Goal: Task Accomplishment & Management: Use online tool/utility

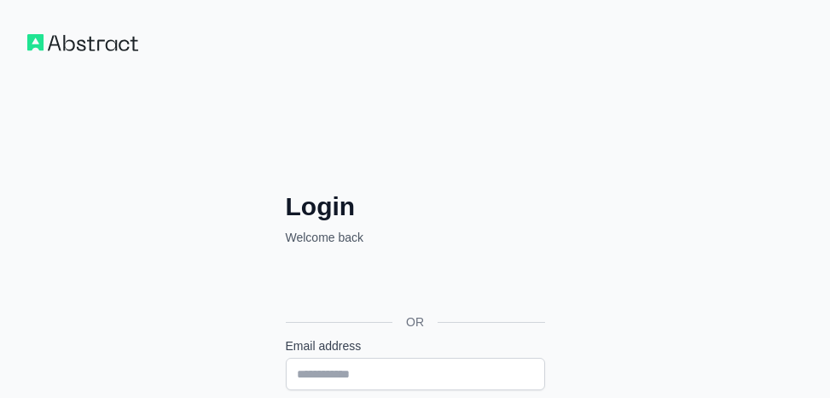
drag, startPoint x: 388, startPoint y: 160, endPoint x: 389, endPoint y: 172, distance: 12.0
click at [388, 160] on div "Login Welcome back OR Email address Password Login Forgot your password? Please…" at bounding box center [415, 380] width 830 height 761
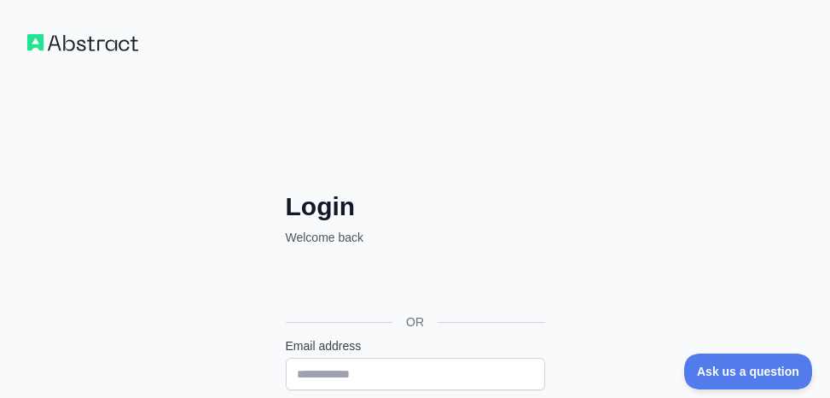
click at [311, 260] on div "OR" at bounding box center [415, 295] width 259 height 84
click at [671, 119] on div "Login Welcome back OR Email address Password Login Forgot your password? Please…" at bounding box center [415, 380] width 830 height 761
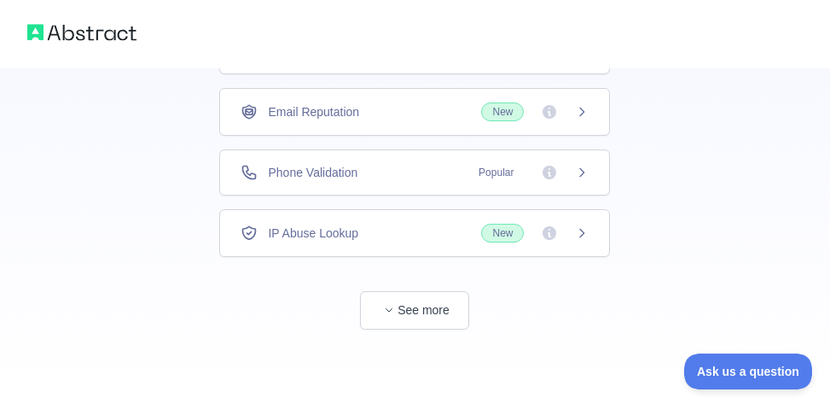
scroll to position [59, 0]
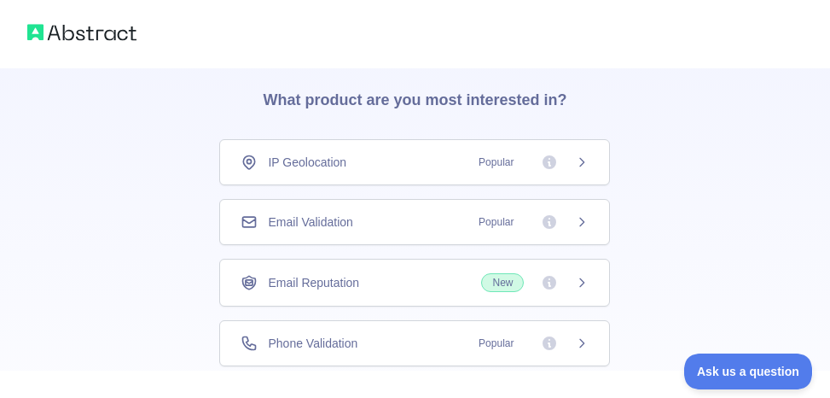
click at [179, 193] on div "👋 Welcome! Please answer the following questions to improve your experience. Wh…" at bounding box center [415, 254] width 482 height 491
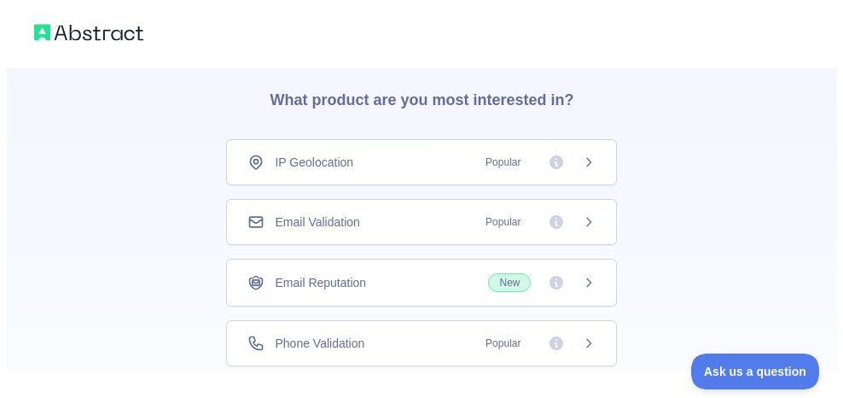
scroll to position [0, 0]
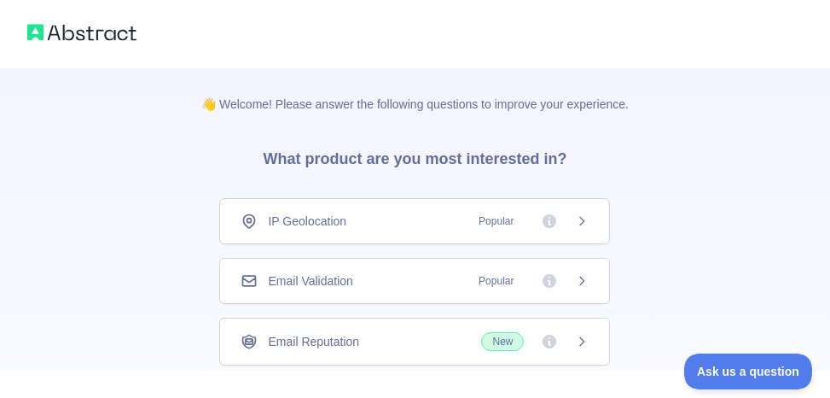
click at [294, 342] on span "Email Reputation" at bounding box center [313, 341] width 91 height 17
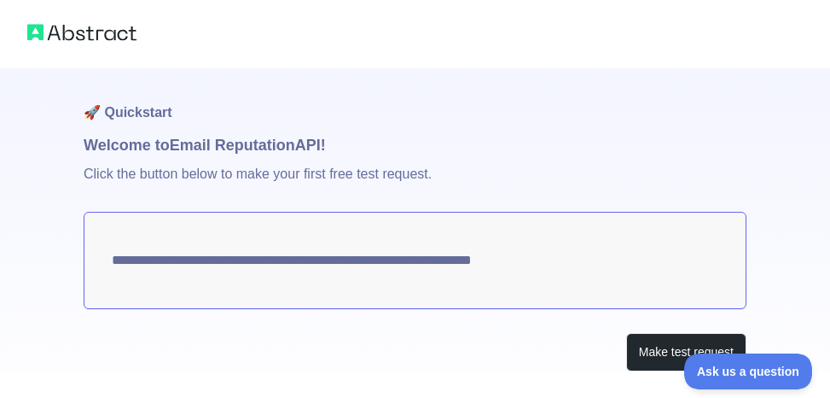
click at [270, 200] on p "Click the button below to make your first free test request." at bounding box center [415, 184] width 663 height 55
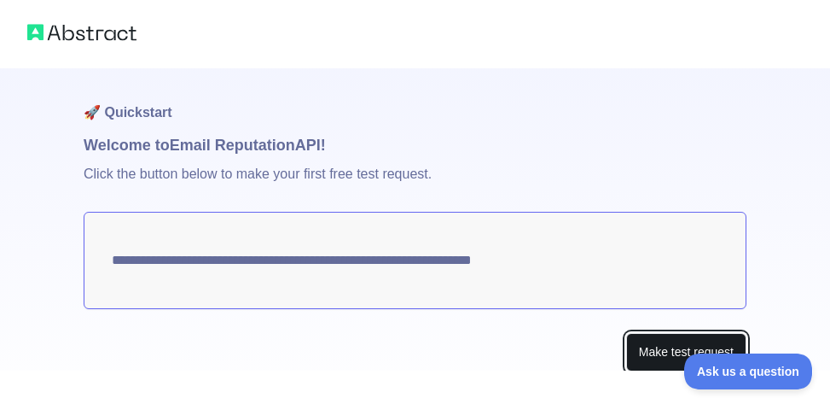
click at [661, 340] on button "Make test request" at bounding box center [686, 352] width 120 height 38
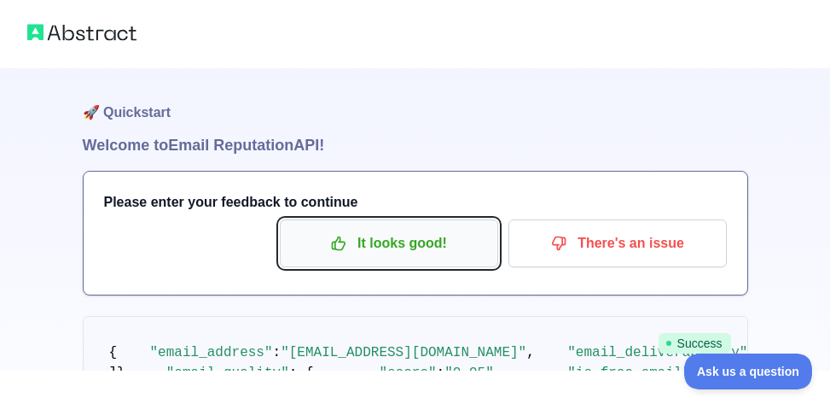
click at [385, 243] on p "It looks good!" at bounding box center [389, 243] width 193 height 29
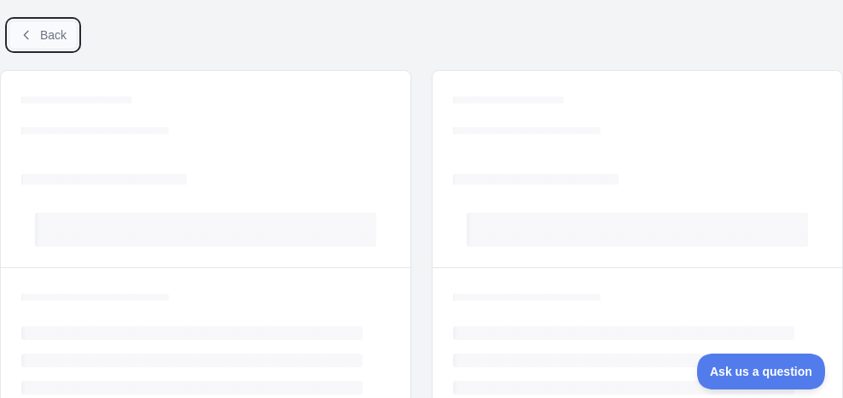
click at [64, 33] on span "Back" at bounding box center [53, 35] width 26 height 14
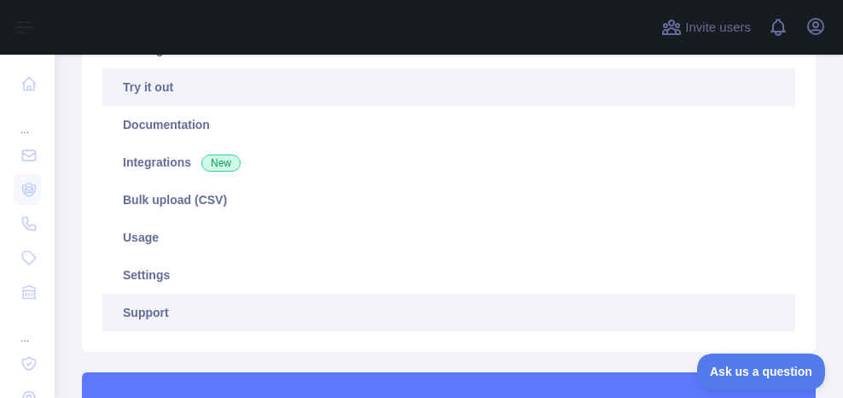
scroll to position [256, 0]
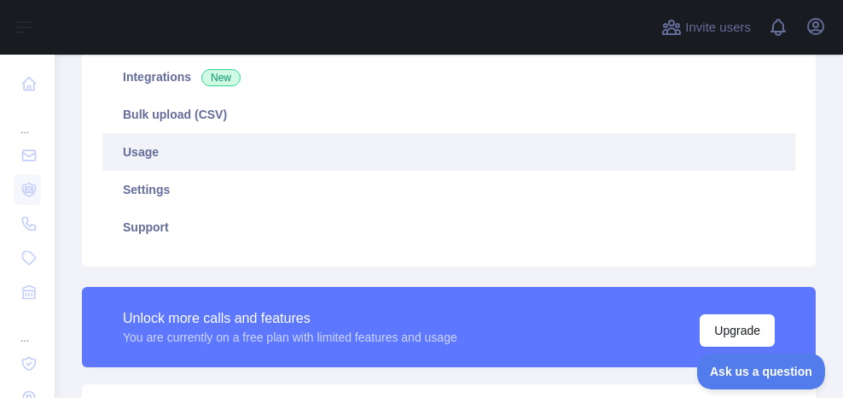
click at [150, 157] on link "Usage" at bounding box center [448, 152] width 693 height 38
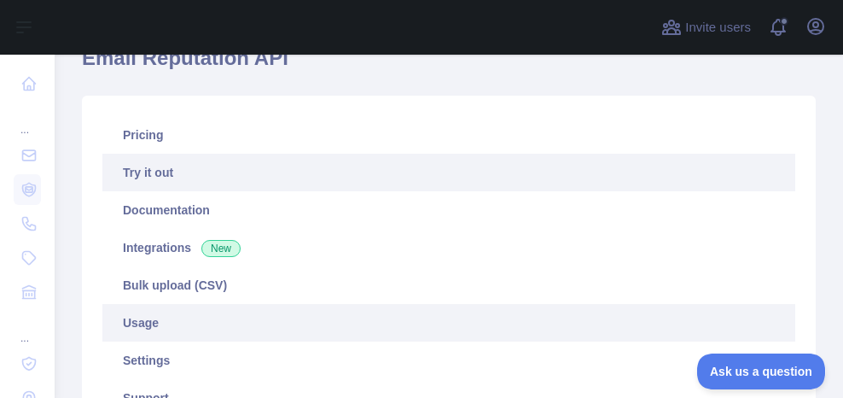
click at [162, 177] on link "Try it out" at bounding box center [448, 173] width 693 height 38
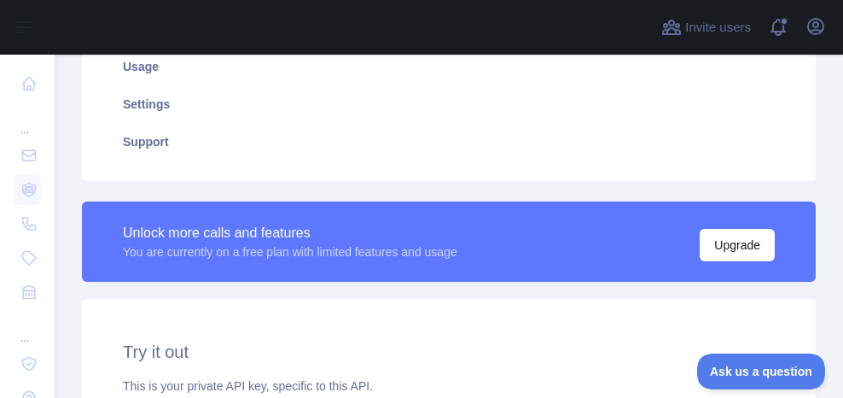
scroll to position [512, 0]
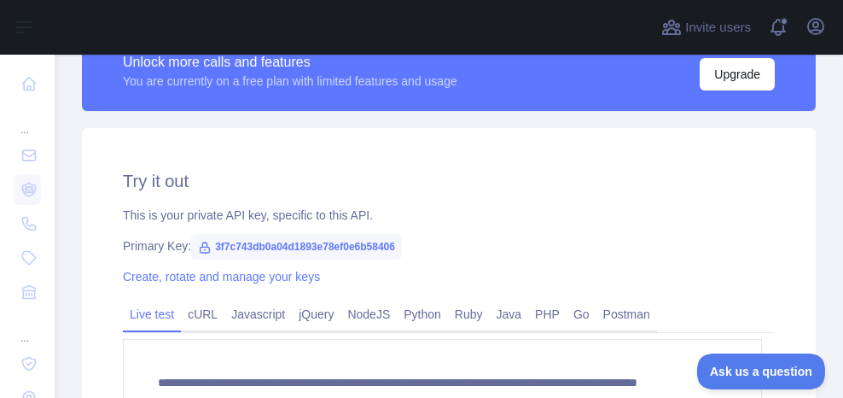
click at [334, 246] on span "3f7c743db0a04d1893e78ef0e6b58406" at bounding box center [296, 247] width 211 height 26
drag, startPoint x: 212, startPoint y: 243, endPoint x: 408, endPoint y: 250, distance: 196.3
click at [408, 250] on div "Primary Key: 3f7c743db0a04d1893e78ef0e6b58406" at bounding box center [449, 245] width 652 height 17
copy span "3f7c743db0a04d1893e78ef0e6b58406"
